Goal: Information Seeking & Learning: Learn about a topic

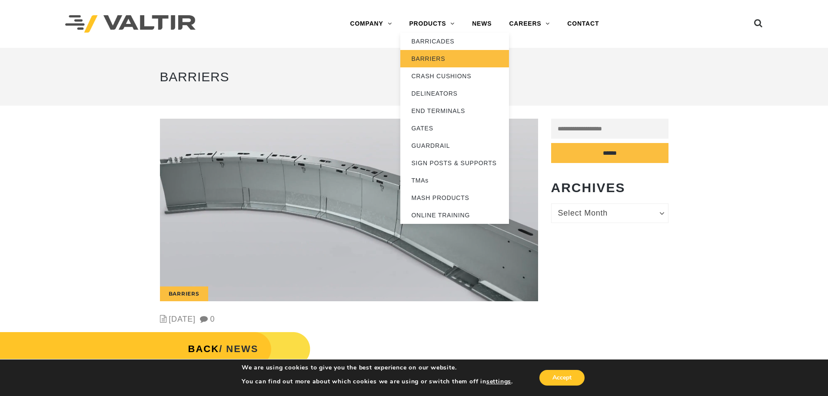
click at [425, 50] on link "BARRIERS" at bounding box center [454, 58] width 109 height 17
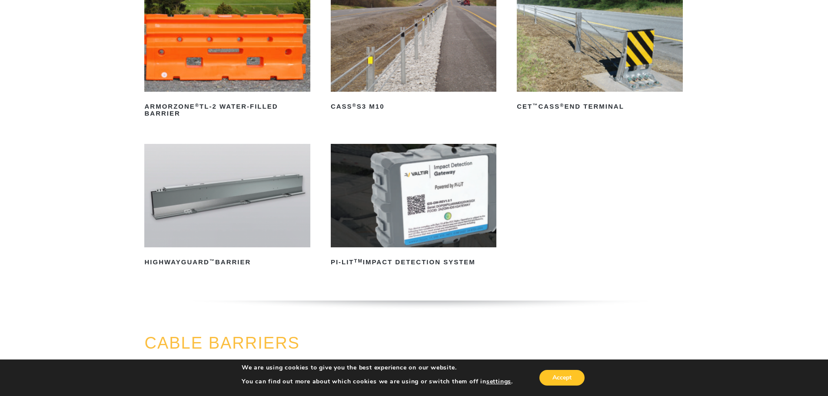
scroll to position [174, 0]
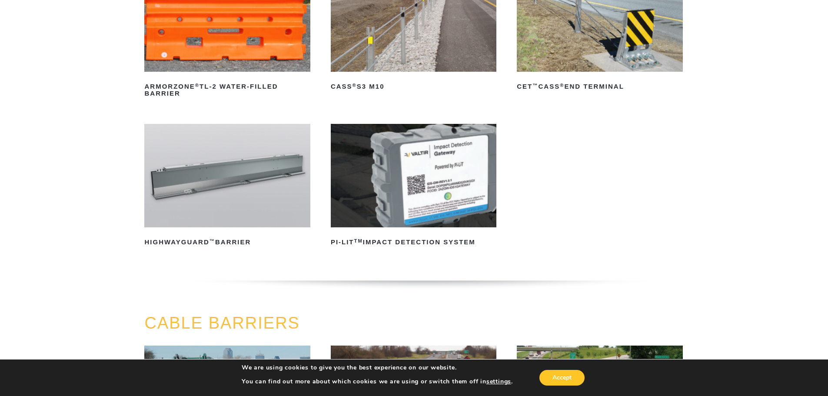
click at [249, 193] on img at bounding box center [227, 175] width 166 height 103
click at [221, 244] on h2 "HighwayGuard ™ Barrier" at bounding box center [227, 242] width 166 height 14
click at [574, 380] on button "Accept" at bounding box center [561, 378] width 45 height 16
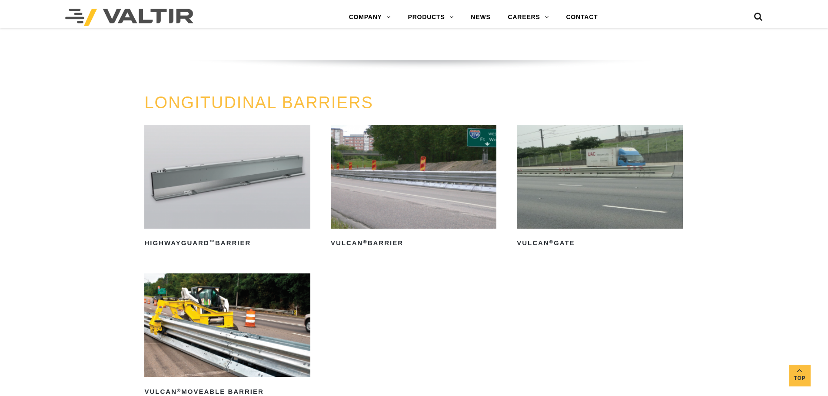
scroll to position [956, 0]
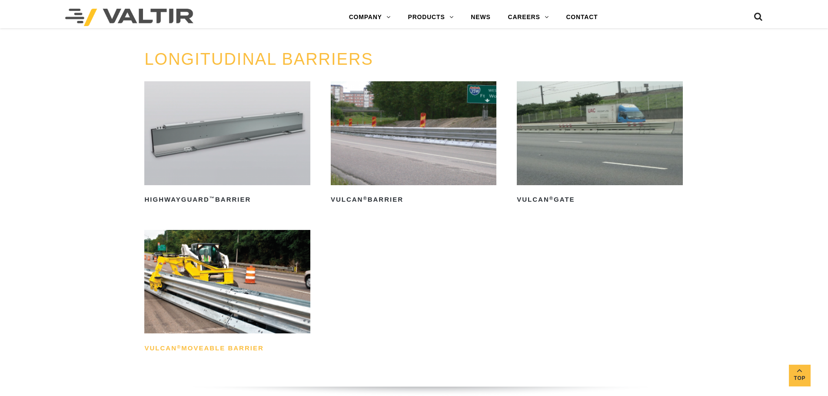
click at [239, 348] on h2 "Vulcan ® Moveable Barrier" at bounding box center [227, 348] width 166 height 14
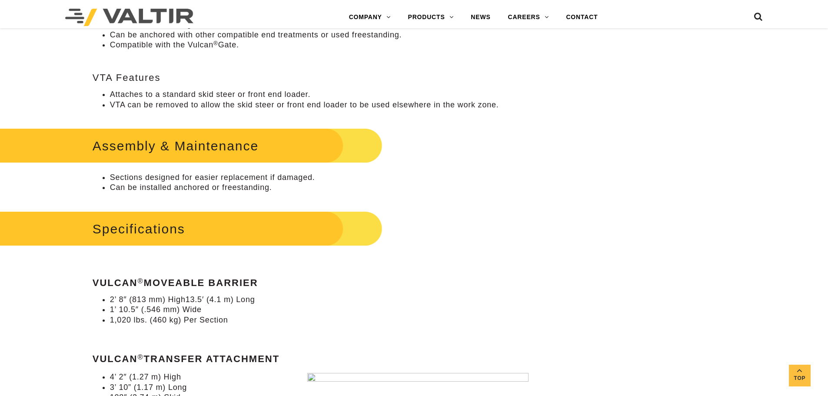
scroll to position [304, 0]
